Goal: Contribute content

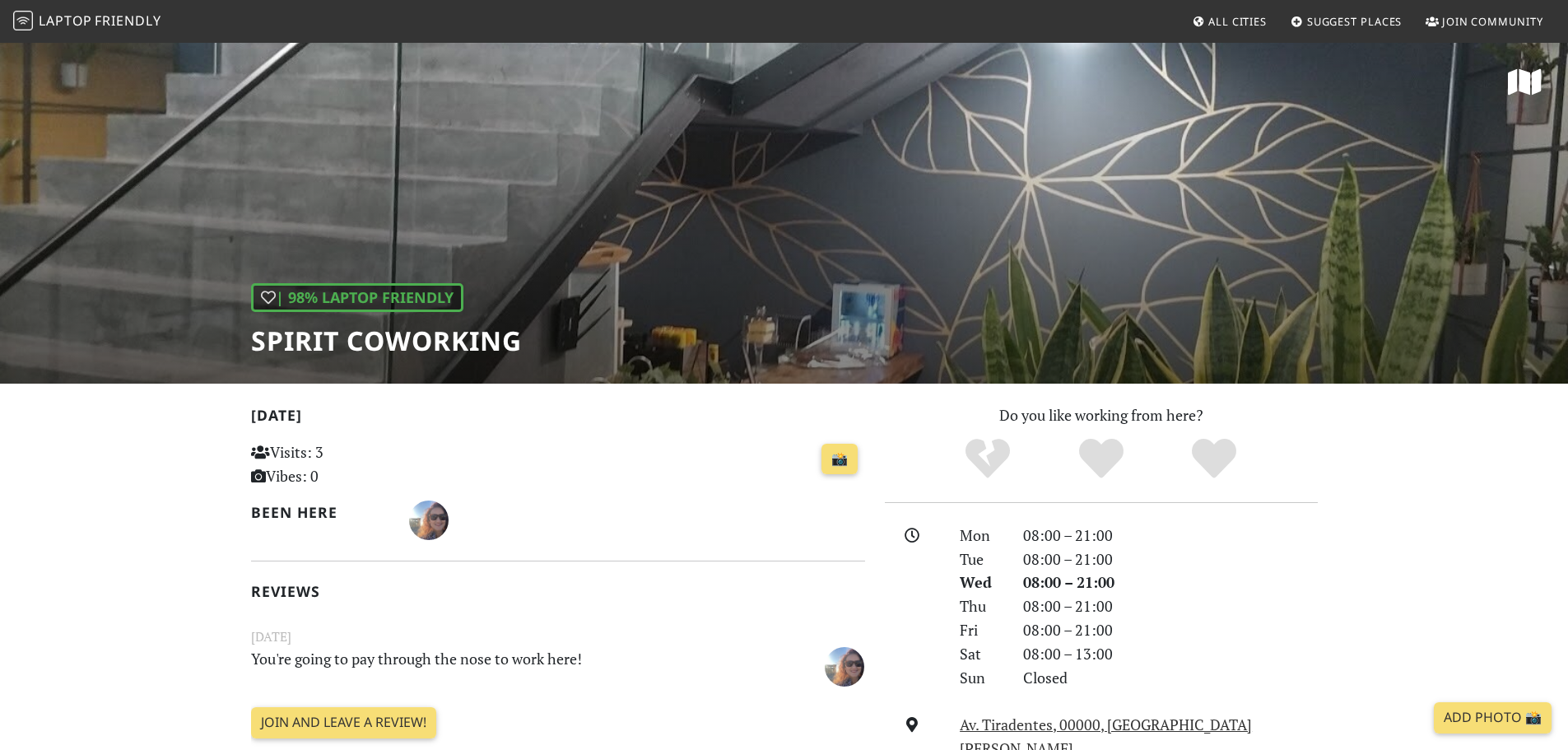
click at [1474, 710] on link "Add Photo 📸" at bounding box center [1493, 717] width 117 height 31
